Goal: Information Seeking & Learning: Learn about a topic

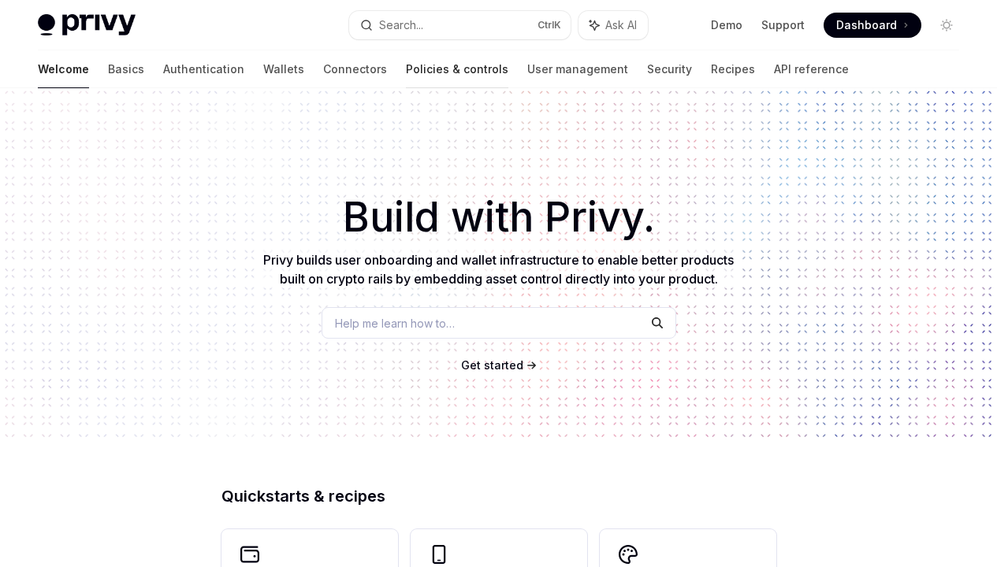
click at [406, 69] on link "Policies & controls" at bounding box center [457, 69] width 102 height 38
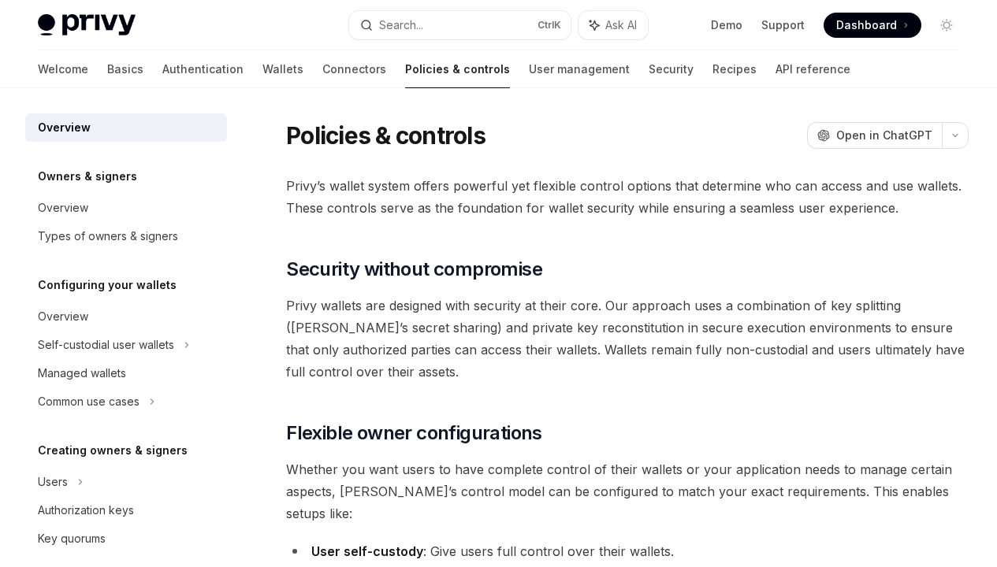
click at [0, 0] on link "Robust policies" at bounding box center [0, 0] width 0 height 0
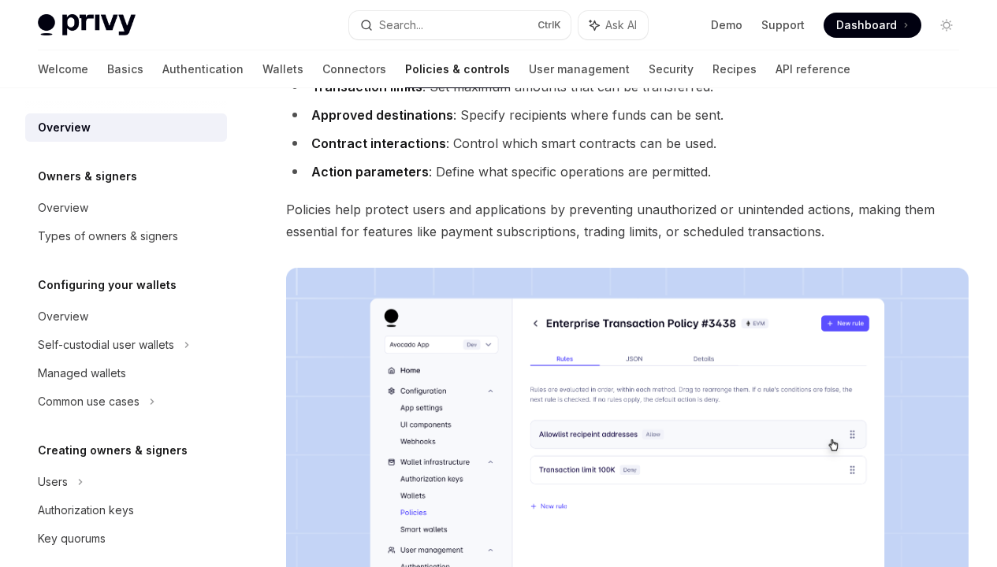
scroll to position [742, 0]
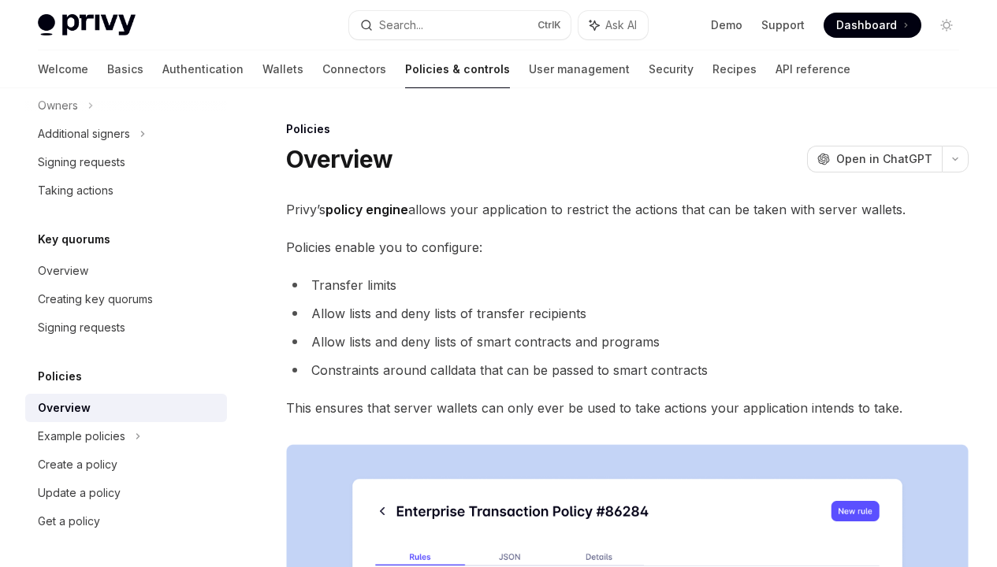
click at [120, 465] on div "Create a policy" at bounding box center [128, 464] width 180 height 19
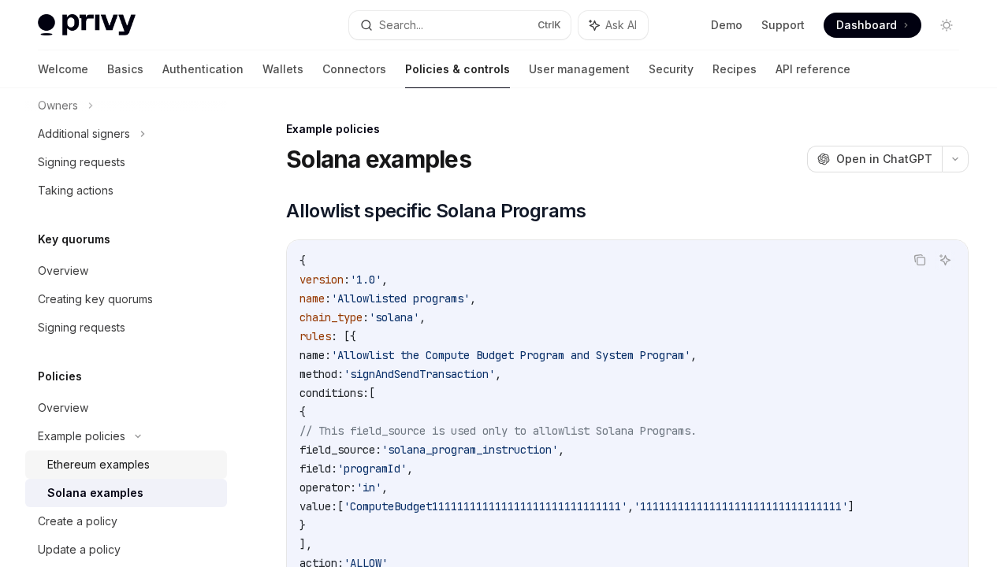
click at [120, 465] on div "Ethereum examples" at bounding box center [98, 464] width 102 height 19
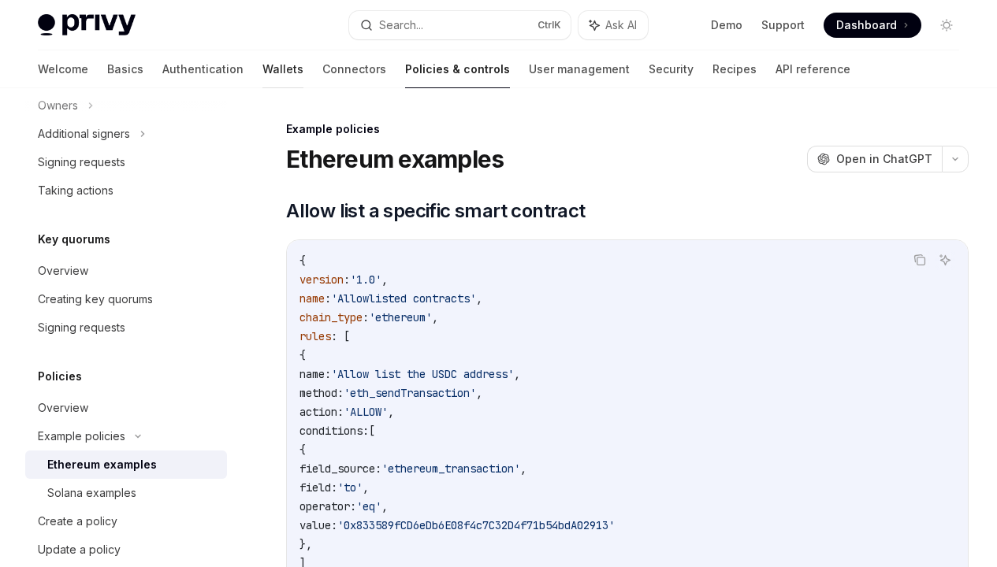
click at [262, 69] on link "Wallets" at bounding box center [282, 69] width 41 height 38
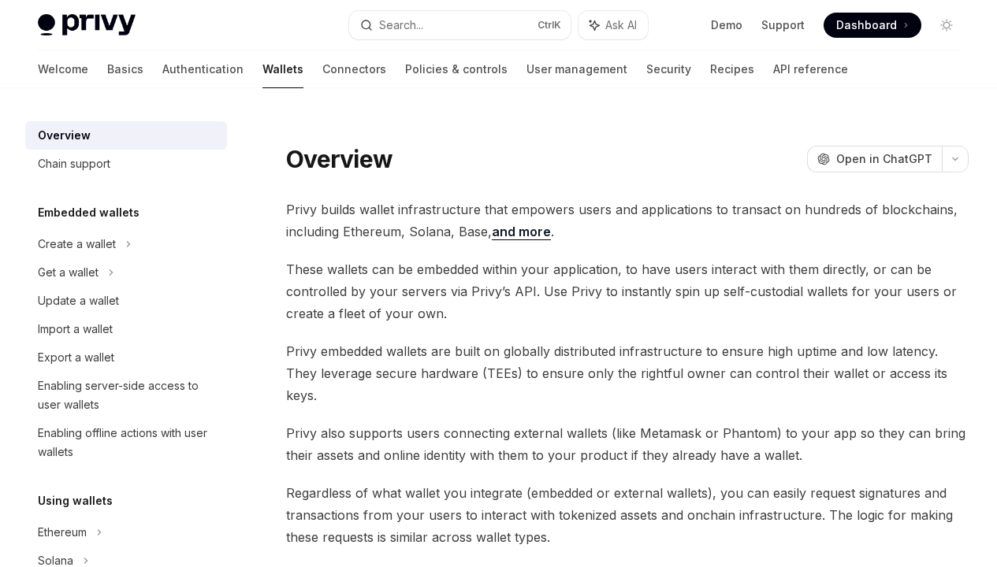
click at [0, 0] on link "External wallets" at bounding box center [0, 0] width 0 height 0
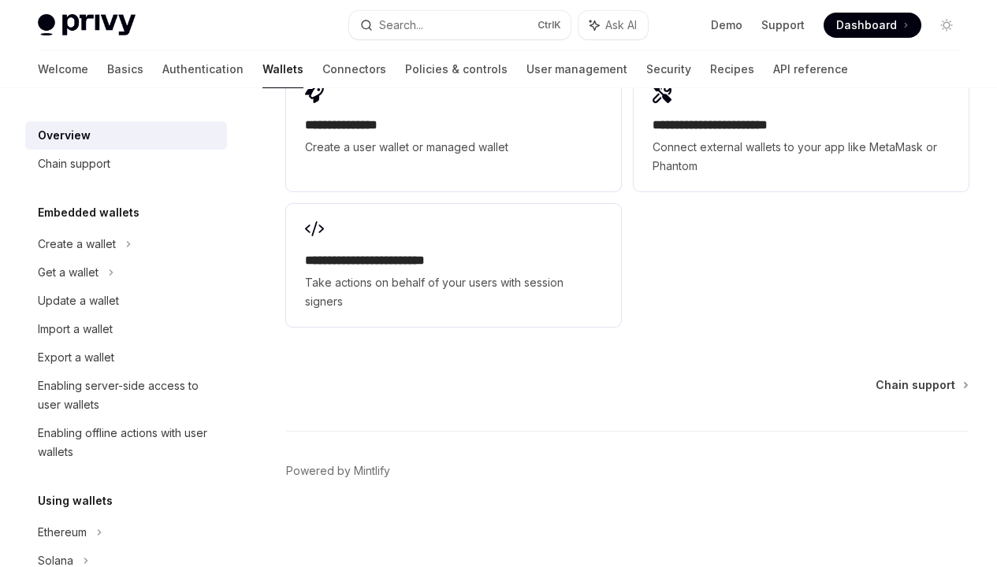
scroll to position [2772, 0]
click at [322, 69] on link "Connectors" at bounding box center [354, 69] width 64 height 38
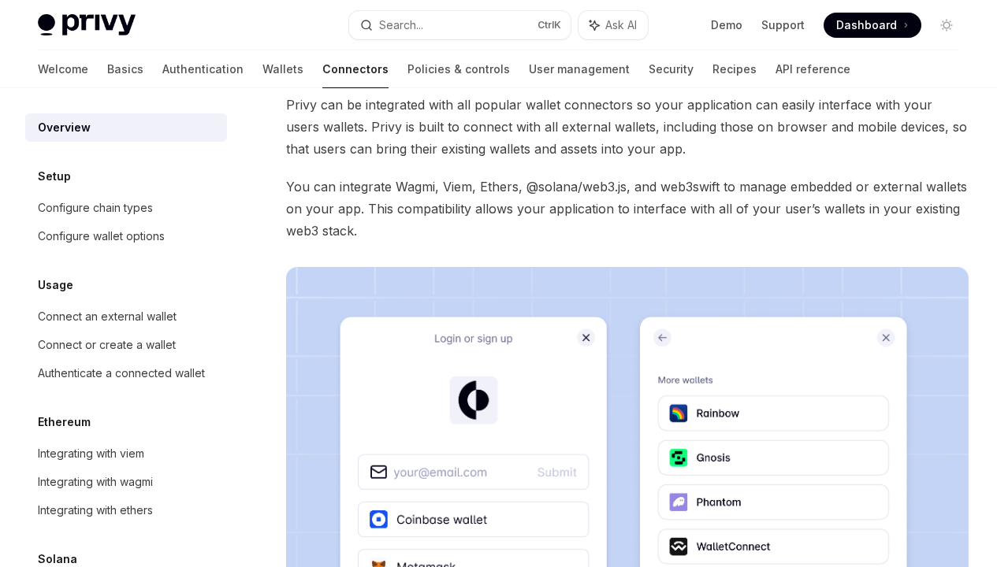
scroll to position [370, 0]
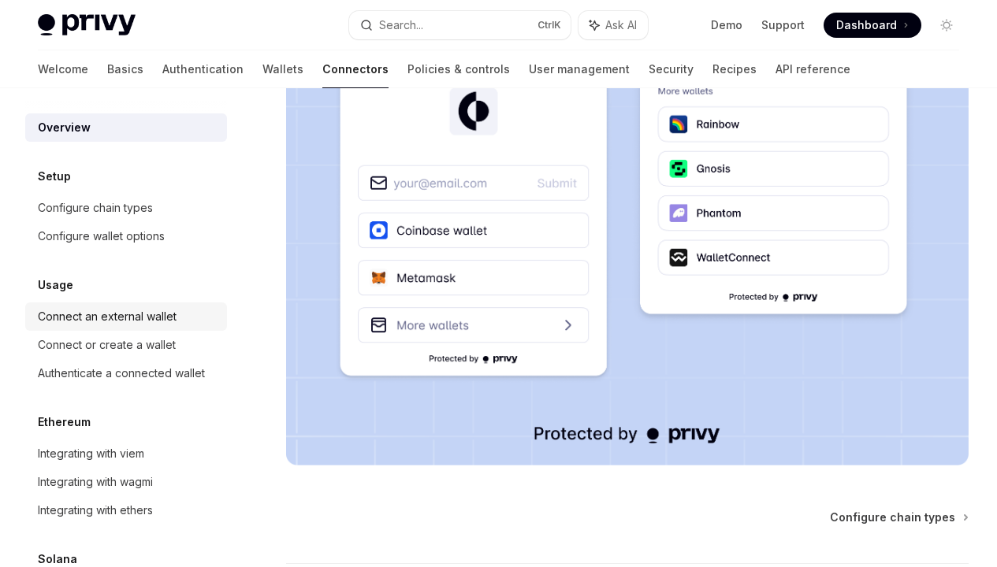
click at [120, 317] on div "Connect an external wallet" at bounding box center [107, 316] width 139 height 19
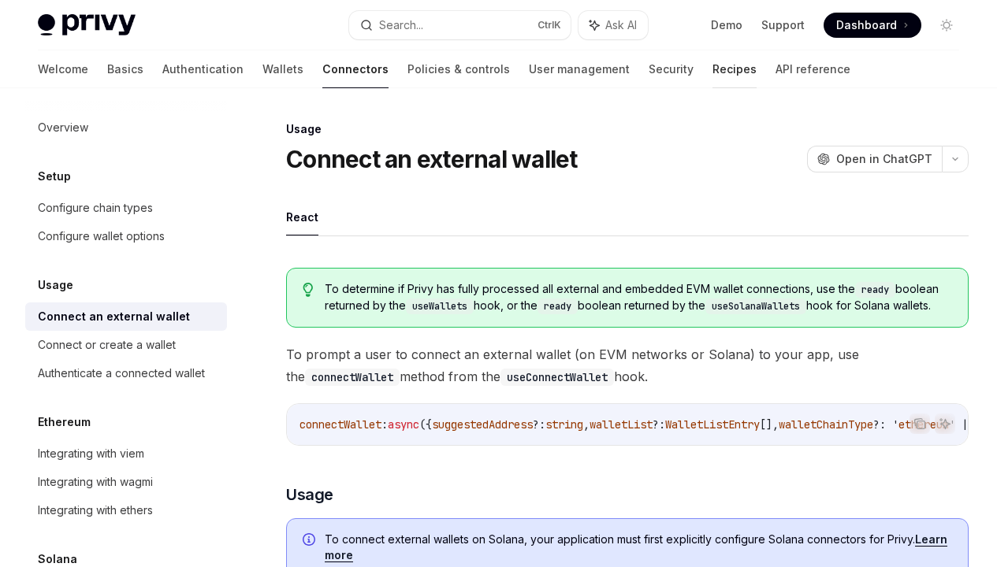
click at [712, 69] on link "Recipes" at bounding box center [734, 69] width 44 height 38
type textarea "*"
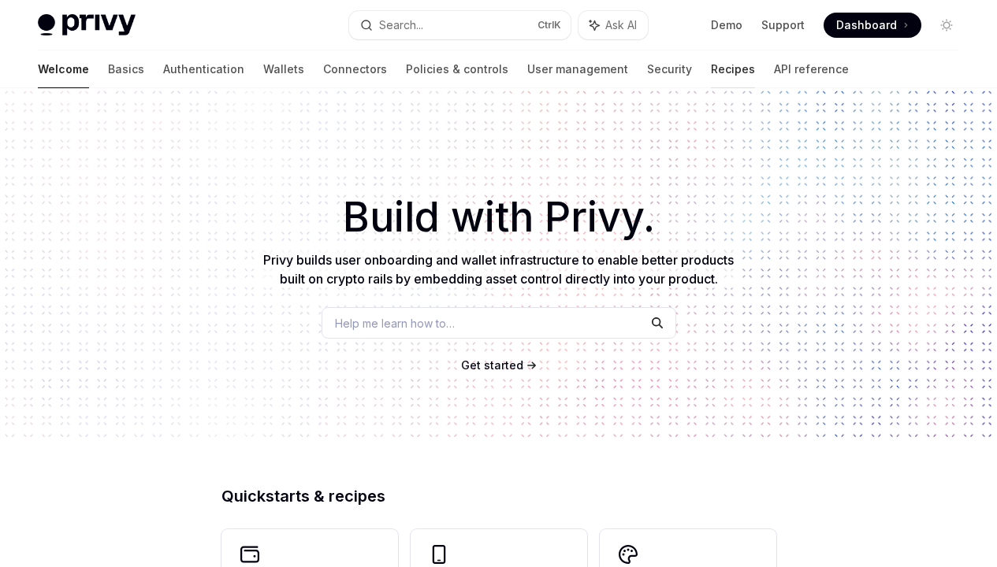
click at [711, 69] on link "Recipes" at bounding box center [733, 69] width 44 height 38
type textarea "*"
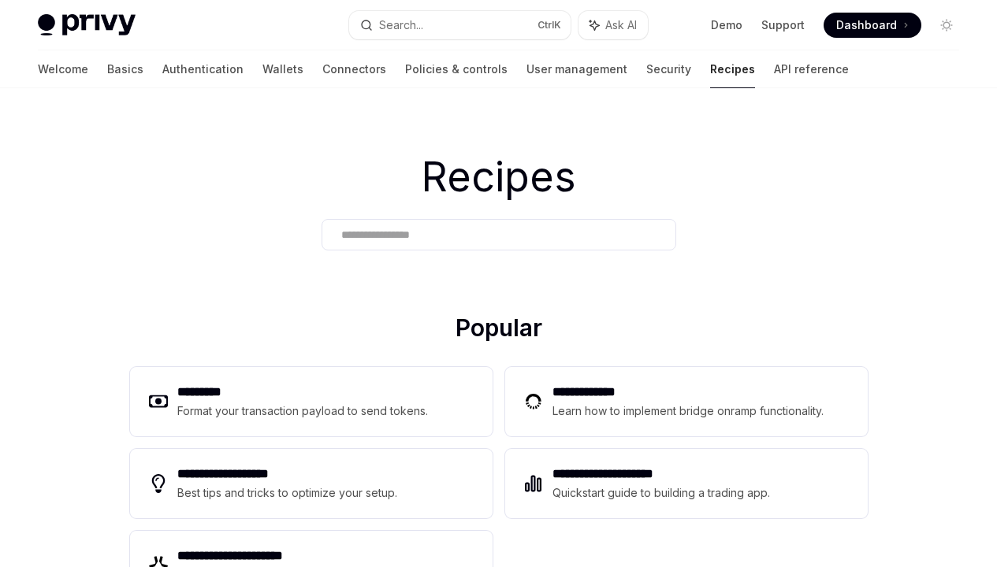
click at [459, 24] on button "Search... Ctrl K" at bounding box center [459, 25] width 221 height 28
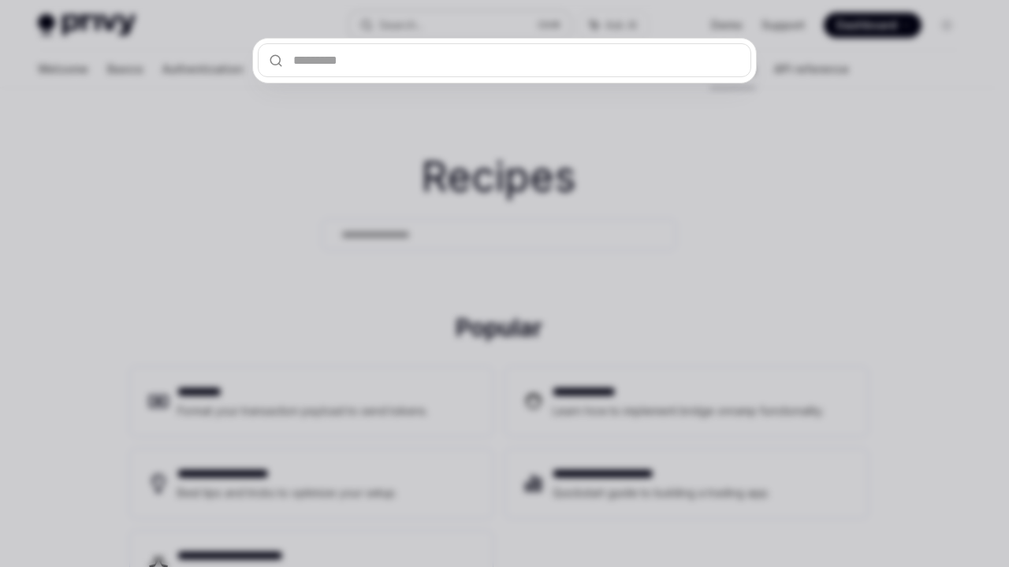
type input "**********"
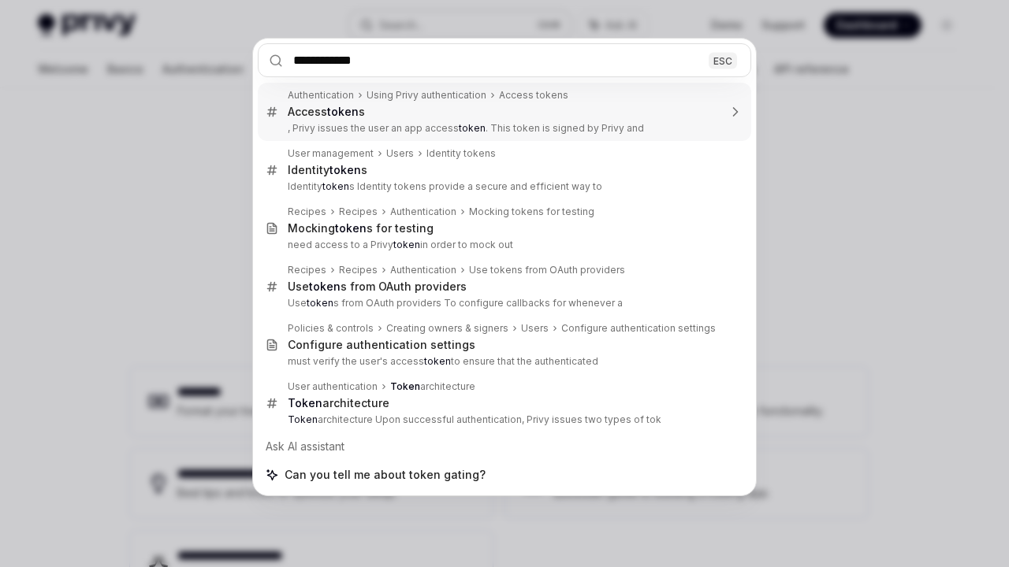
scroll to position [10, 0]
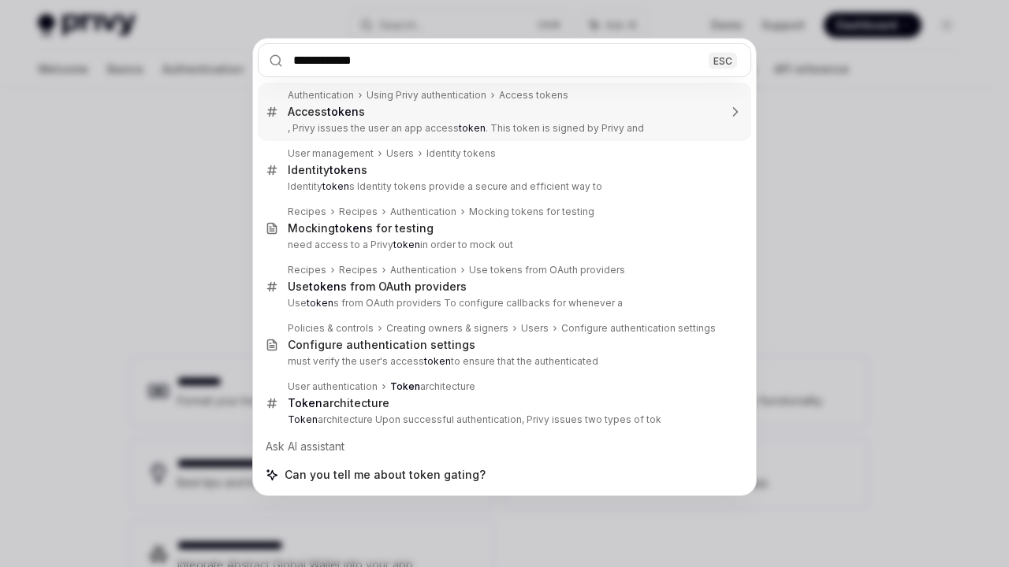
click at [504, 60] on input "**********" at bounding box center [504, 60] width 493 height 34
